Goal: Transaction & Acquisition: Purchase product/service

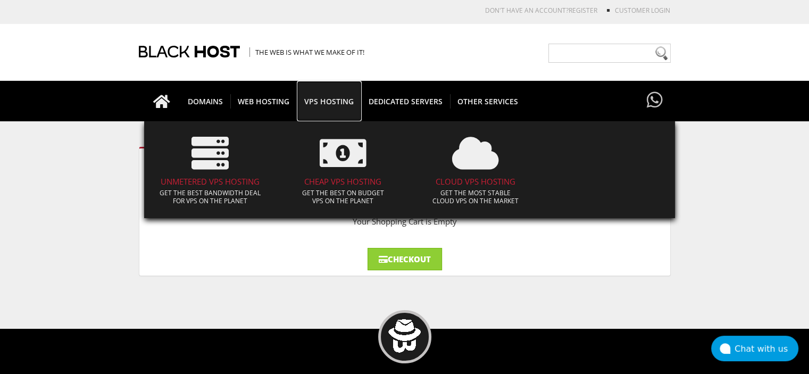
click at [317, 99] on span "VPS HOSTING" at bounding box center [329, 101] width 64 height 14
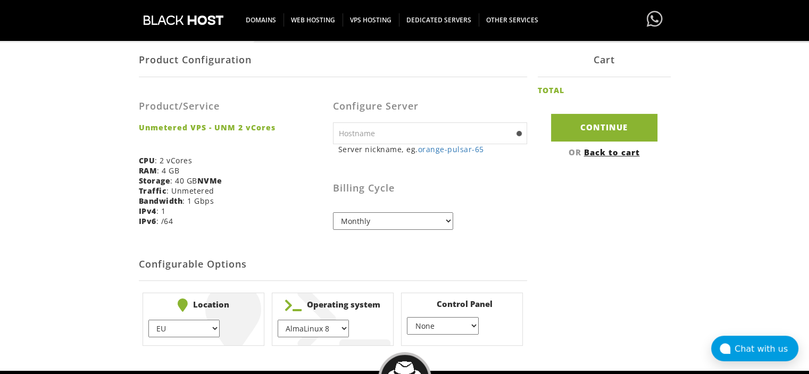
scroll to position [202, 0]
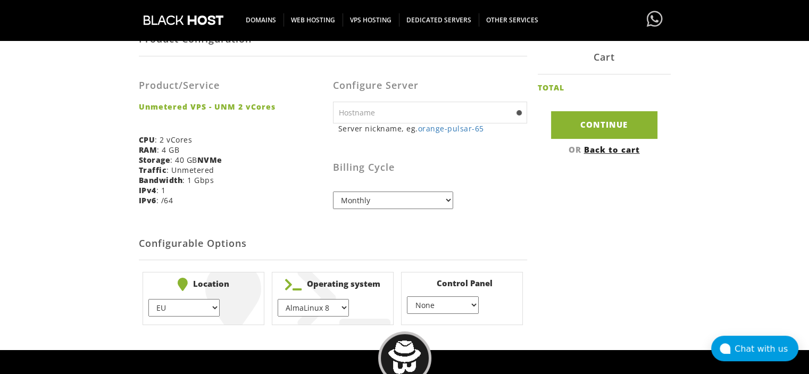
click at [364, 115] on input "text" at bounding box center [430, 113] width 194 height 22
type input "relaythubs"
click at [364, 201] on select "Monthly Quarterly (Save: ~5%) Semi-Annually (Save: ~10%) Annually (Save: ~15%) …" at bounding box center [393, 201] width 120 height 18
click at [346, 314] on select "AlmaLinux 8 } AlmaLinux 9 } AlmaLinux 10 } Rocky Linux 8 } Rocky Linux 9 } Cent…" at bounding box center [313, 308] width 71 height 18
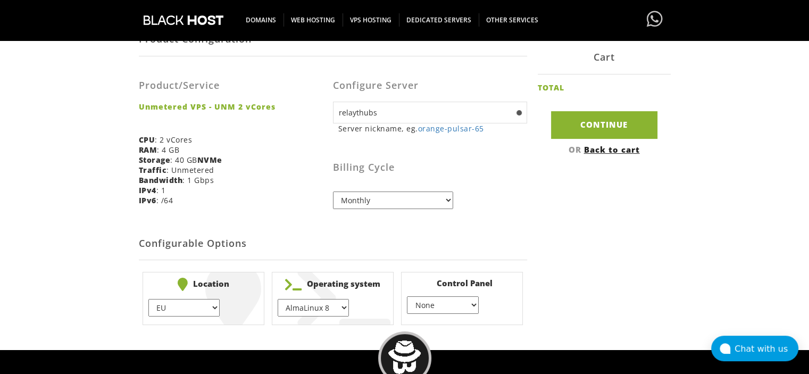
select select "1208"
click at [278, 299] on select "AlmaLinux 8 } AlmaLinux 9 } AlmaLinux 10 } Rocky Linux 8 } Rocky Linux 9 } Cent…" at bounding box center [313, 308] width 71 height 18
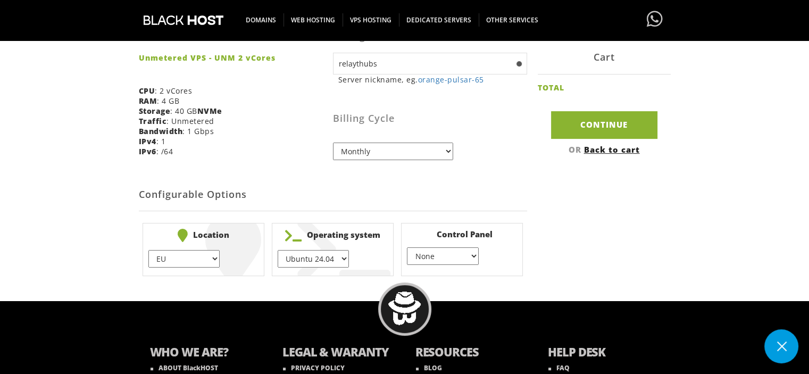
scroll to position [247, 0]
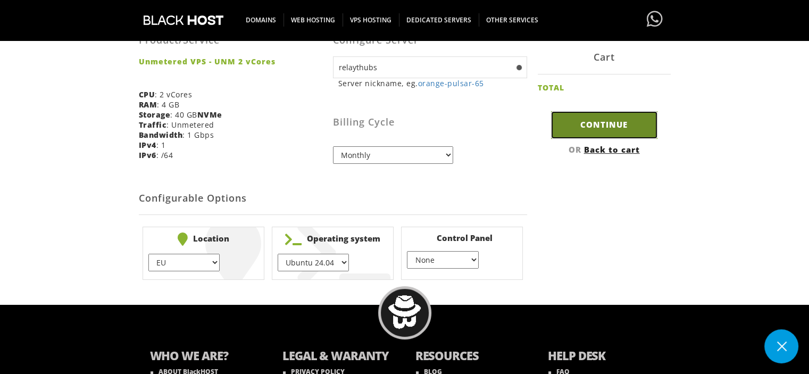
click at [591, 128] on input "Continue" at bounding box center [604, 124] width 106 height 27
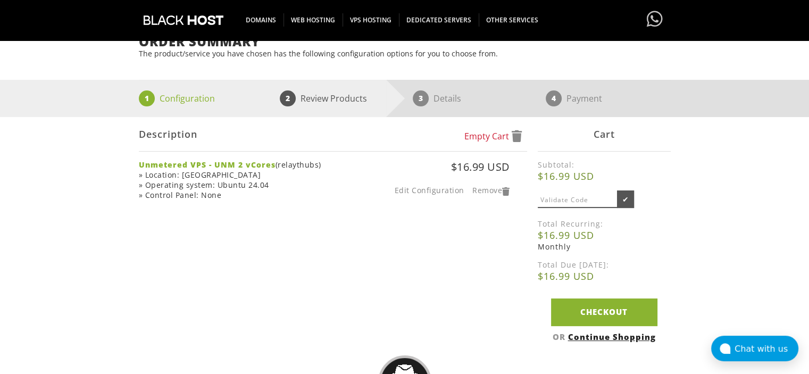
scroll to position [102, 0]
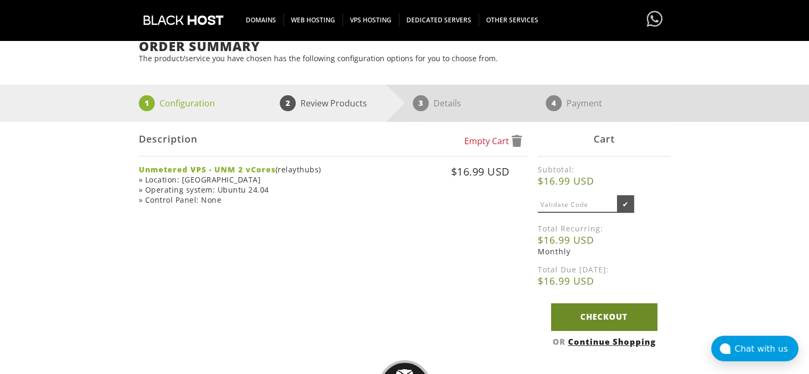
click at [580, 323] on link "Checkout" at bounding box center [604, 316] width 106 height 27
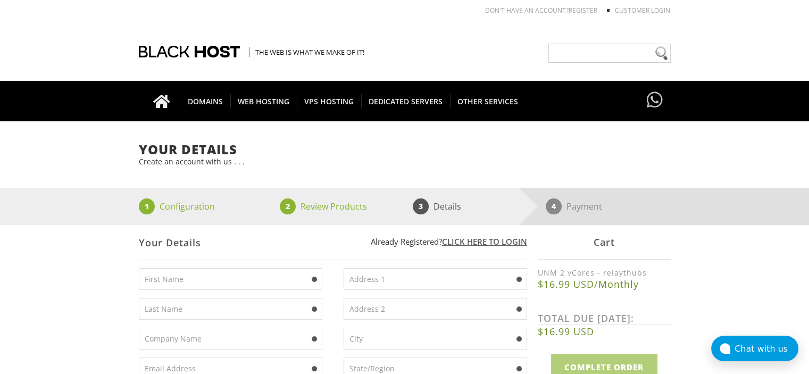
click at [177, 285] on input "text" at bounding box center [231, 279] width 184 height 22
type input "Kass"
type input "Minrov"
type input "newmail1310@proton.me"
type input "2268 S Tongass Hwy"
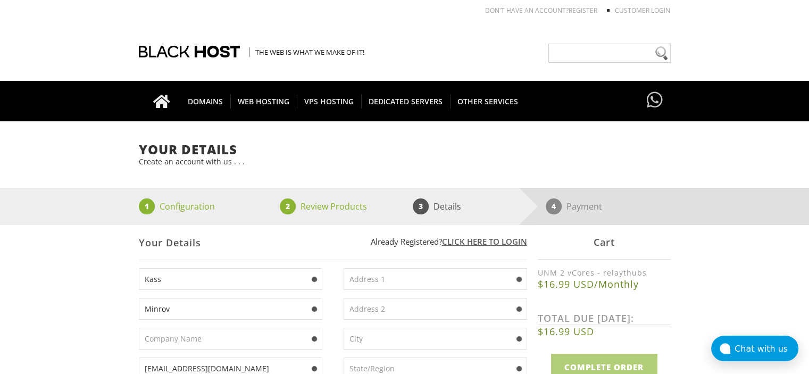
type input "Ketchikan"
type input "Alaska"
type input "99901"
type input "9072209964"
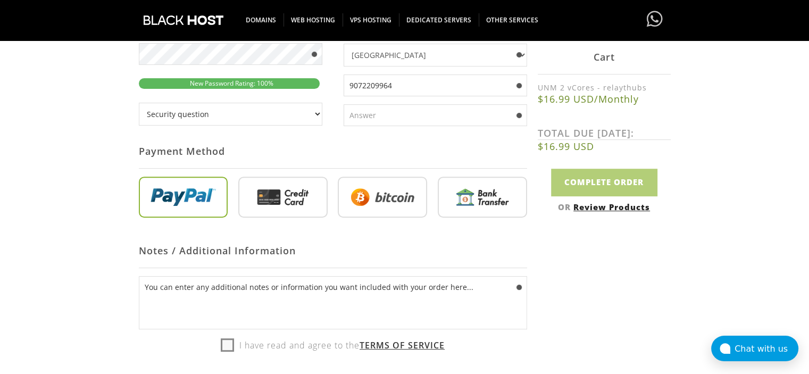
scroll to position [372, 0]
click at [263, 110] on select "Security question What's your favorite color? What is the first name of the per…" at bounding box center [231, 114] width 184 height 23
select select "1"
click at [139, 103] on select "Security question What's your favorite color? What is the first name of the per…" at bounding box center [231, 114] width 184 height 23
click at [409, 121] on input "text" at bounding box center [436, 116] width 184 height 22
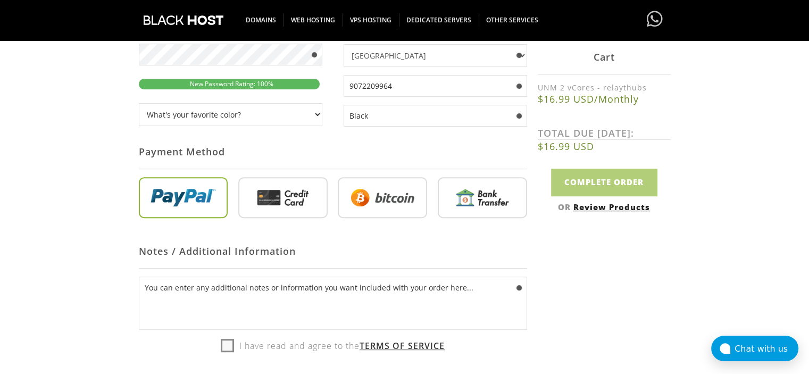
type input "Black"
click at [396, 207] on input "radio" at bounding box center [382, 199] width 89 height 41
radio input "true"
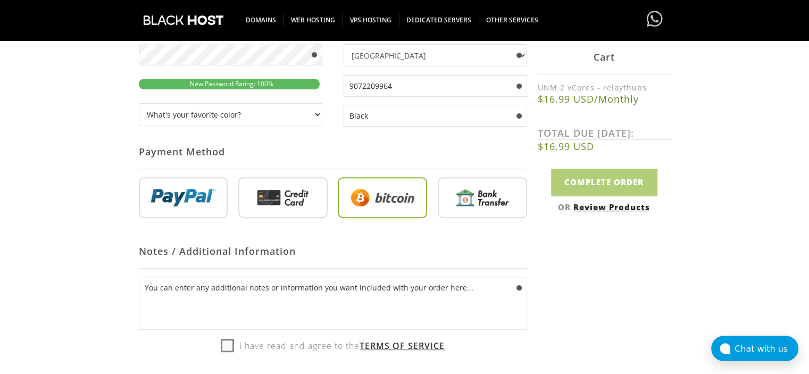
click at [396, 207] on input "radio" at bounding box center [382, 199] width 89 height 41
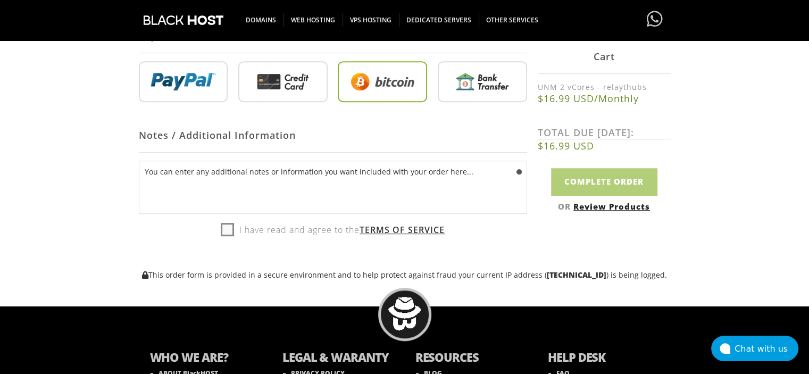
scroll to position [494, 0]
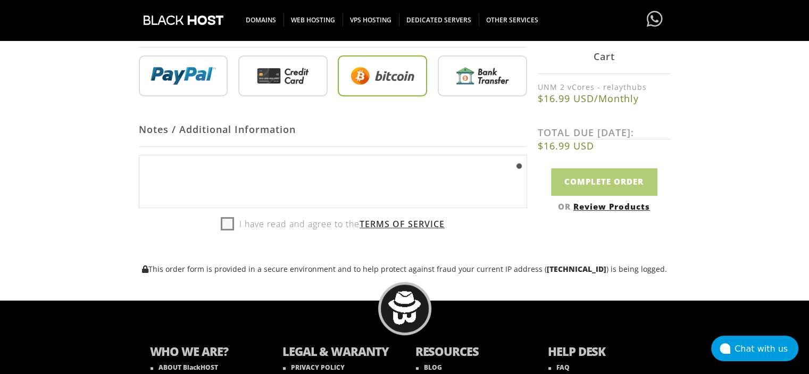
click at [207, 169] on textarea "You can enter any additional notes or information you want included with your o…" at bounding box center [333, 181] width 388 height 53
type textarea "You can enter any additional notes or information you want included with your o…"
click at [224, 222] on label "I have read and agree to the Terms of Service" at bounding box center [333, 224] width 224 height 16
checkbox input "true"
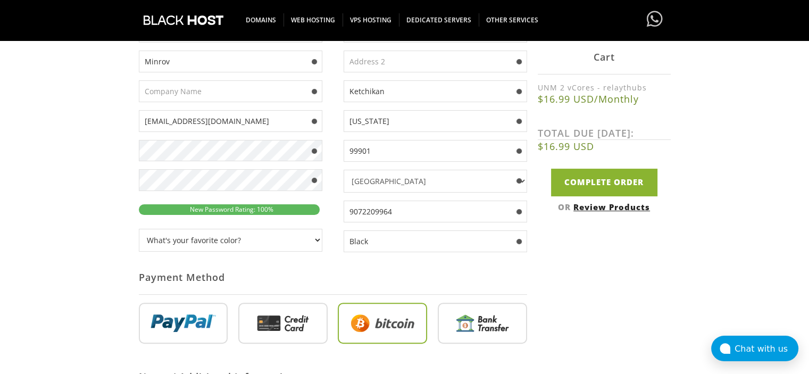
scroll to position [245, 0]
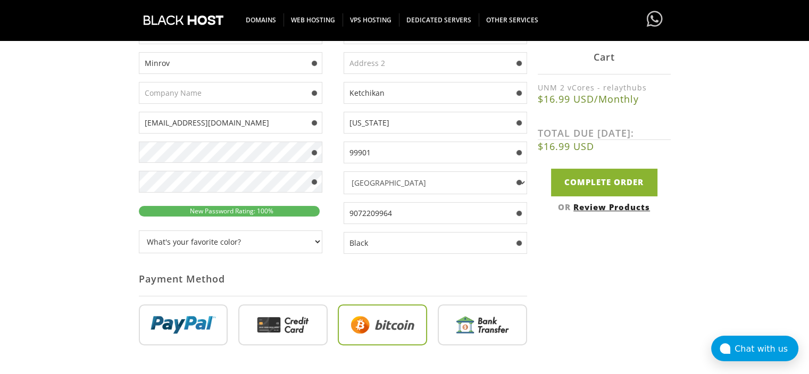
click at [421, 215] on input "9072209964" at bounding box center [436, 213] width 184 height 22
click at [358, 277] on div "Payment Method" at bounding box center [333, 279] width 388 height 35
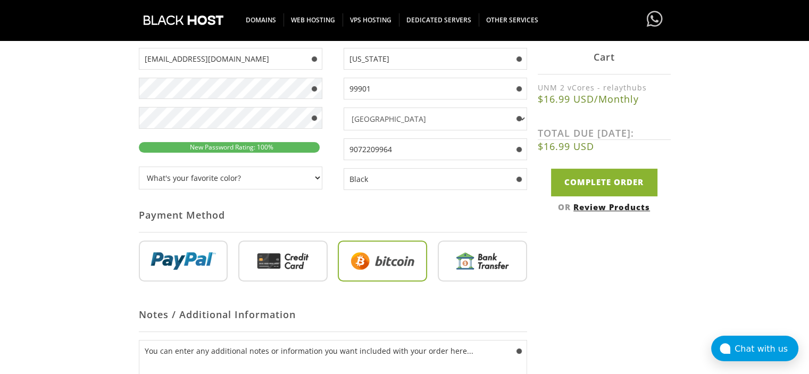
scroll to position [311, 0]
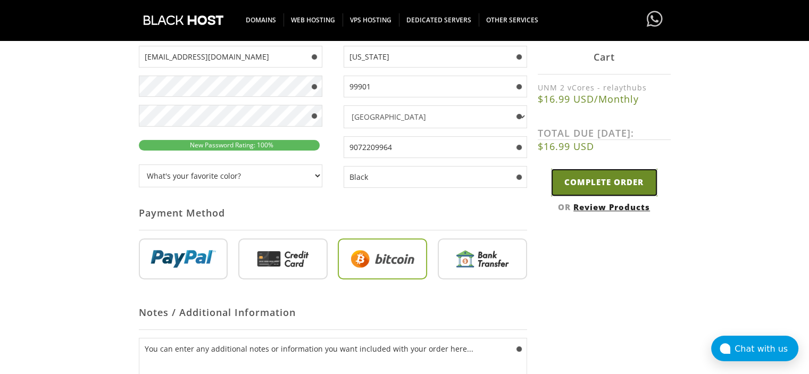
click at [574, 191] on input "Complete Order" at bounding box center [604, 182] width 106 height 27
type input "Please Wait..."
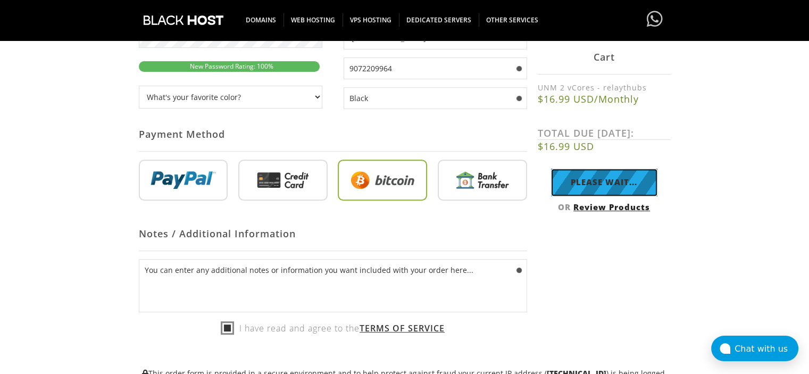
scroll to position [388, 0]
